Goal: Transaction & Acquisition: Purchase product/service

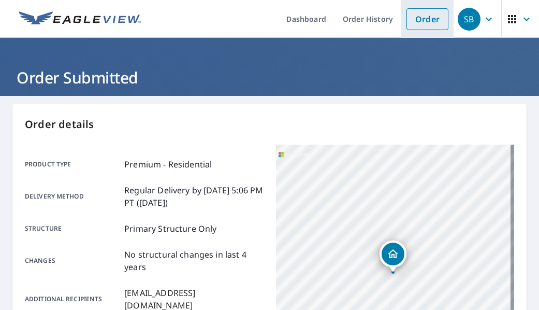
click at [413, 22] on link "Order" at bounding box center [428, 19] width 42 height 22
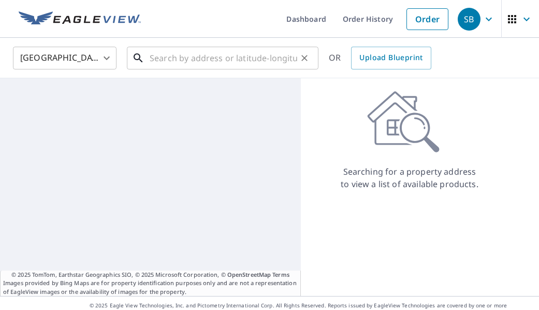
click at [263, 64] on input "text" at bounding box center [224, 57] width 148 height 29
paste input "[STREET_ADDRESS]"
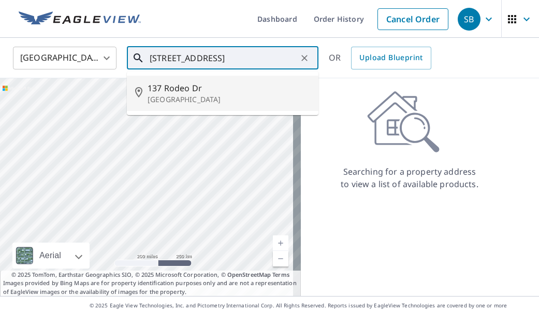
click at [227, 90] on span "137 Rodeo Dr" at bounding box center [229, 88] width 163 height 12
type input "[STREET_ADDRESS][PERSON_NAME]"
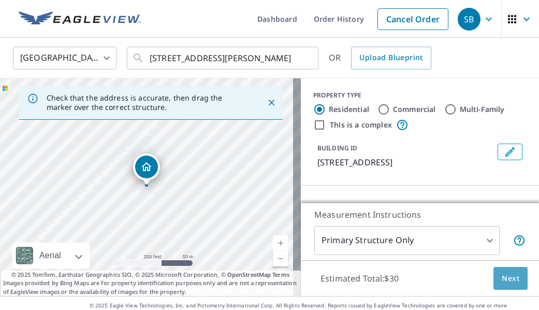
click at [513, 277] on button "Next" at bounding box center [511, 278] width 34 height 23
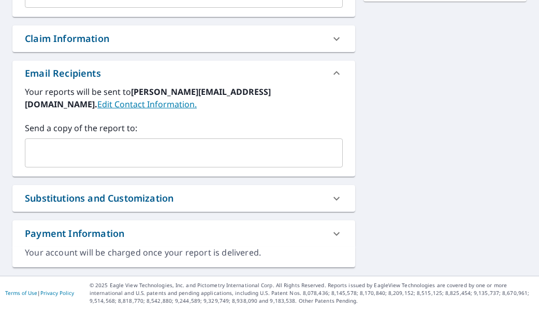
scroll to position [351, 0]
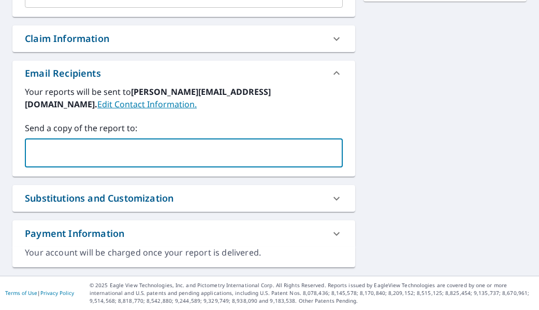
click at [149, 152] on input "text" at bounding box center [176, 153] width 293 height 20
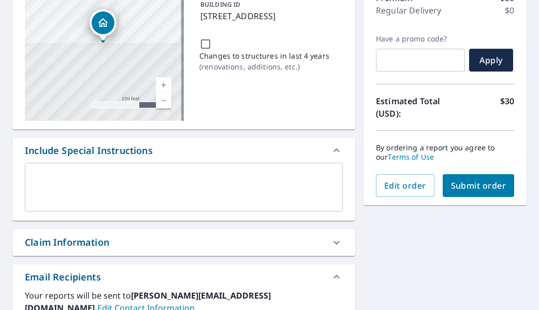
scroll to position [143, 0]
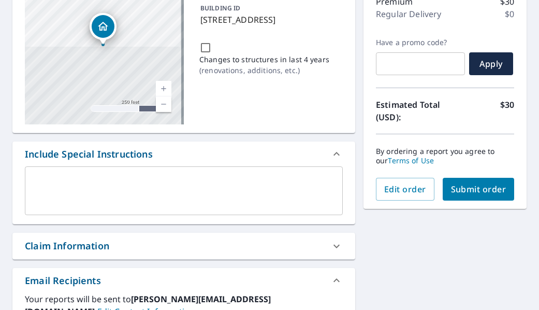
type input "[EMAIL_ADDRESS][DOMAIN_NAME]"
click at [480, 197] on button "Submit order" at bounding box center [479, 189] width 72 height 23
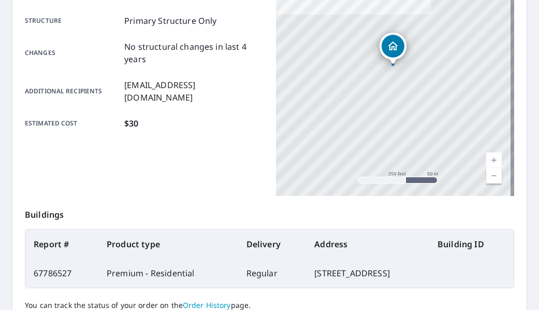
scroll to position [299, 0]
